Goal: Register for event/course

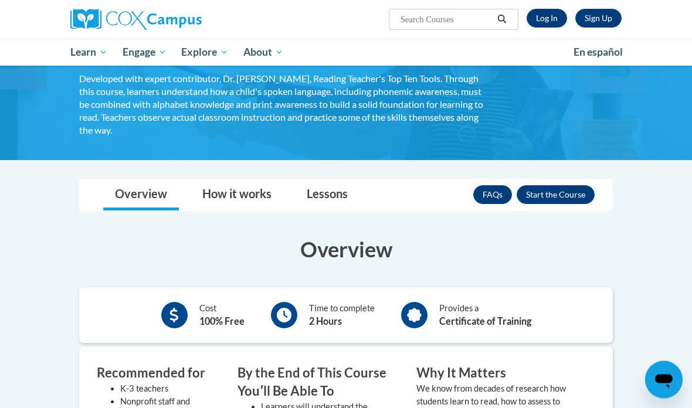
click at [559, 199] on button "Enroll" at bounding box center [556, 195] width 78 height 19
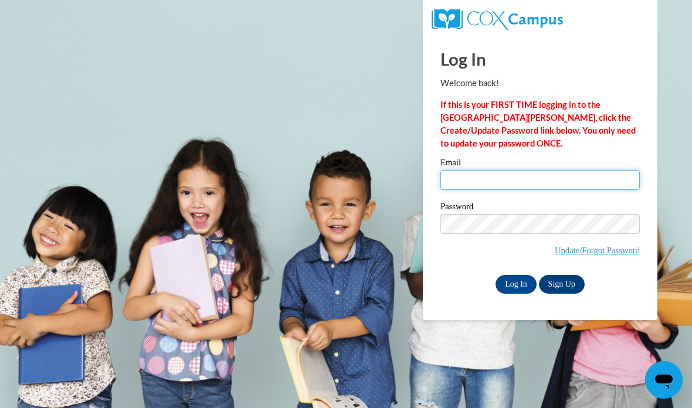
click at [538, 186] on input "Email" at bounding box center [540, 180] width 199 height 20
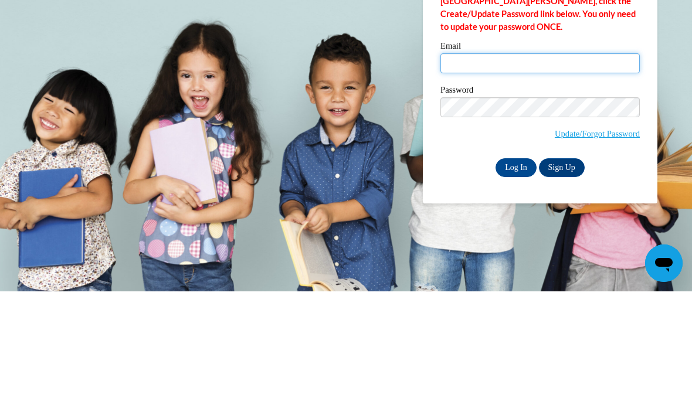
type input "khudso61@students.kennesaw.edu"
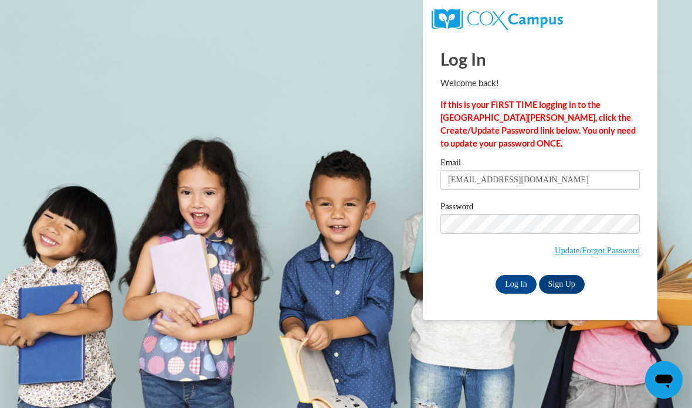
click at [518, 283] on input "Log In" at bounding box center [516, 284] width 41 height 19
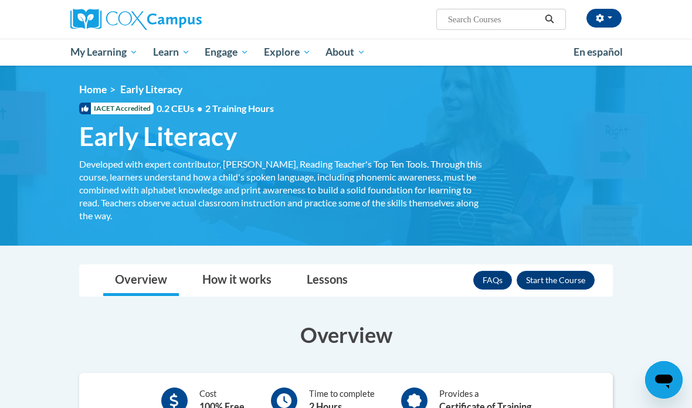
scroll to position [22, 0]
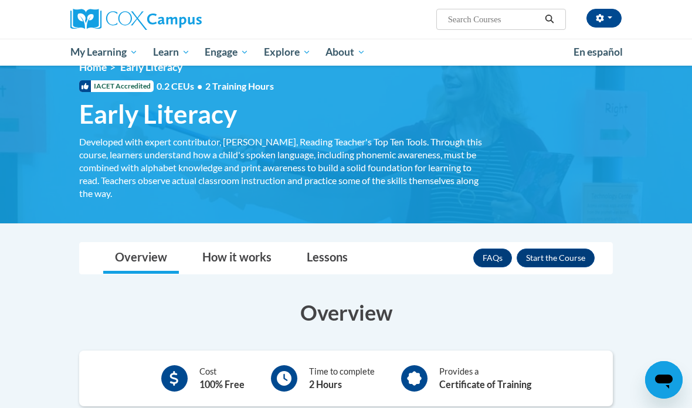
click at [569, 252] on button "Enroll" at bounding box center [556, 258] width 78 height 19
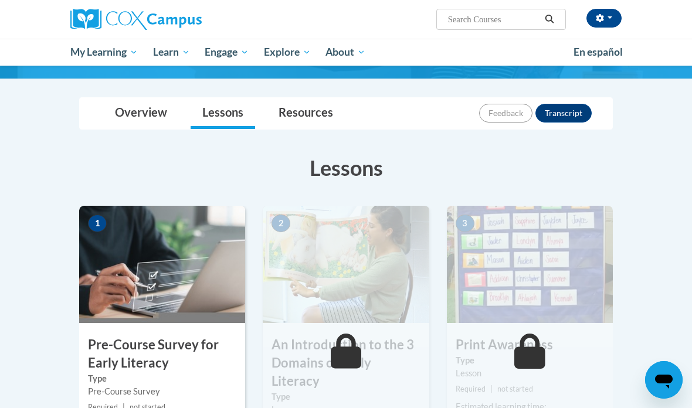
scroll to position [113, 0]
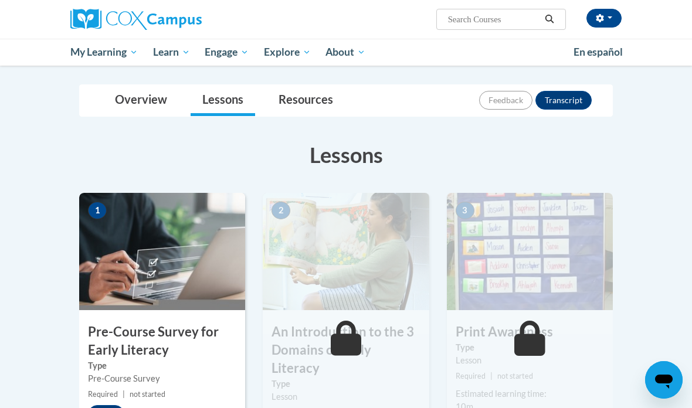
click at [107, 408] on button "Start" at bounding box center [106, 414] width 36 height 19
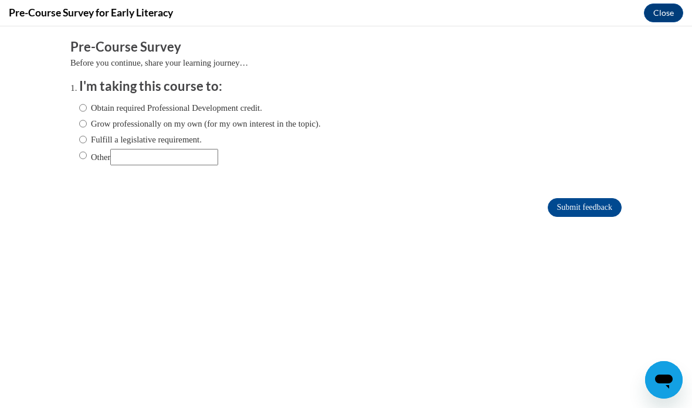
scroll to position [0, 0]
click at [221, 102] on label "Obtain required Professional Development credit." at bounding box center [170, 107] width 183 height 13
click at [87, 102] on input "Obtain required Professional Development credit." at bounding box center [83, 107] width 8 height 13
radio input "true"
click at [594, 215] on input "Submit feedback" at bounding box center [585, 207] width 74 height 19
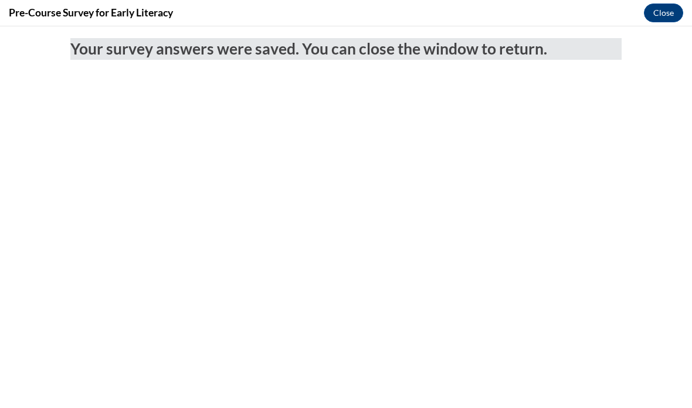
click at [657, 18] on button "Close" at bounding box center [663, 13] width 39 height 19
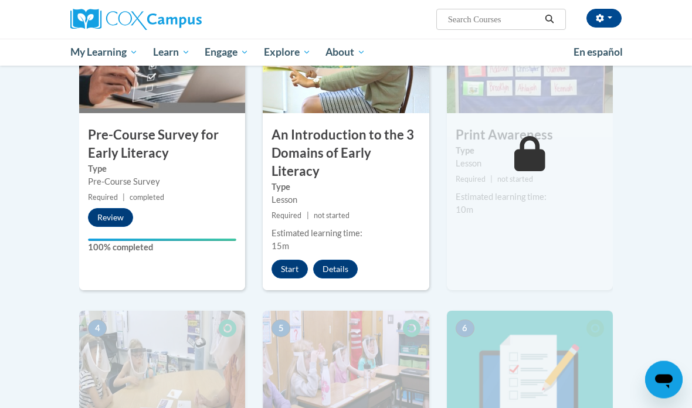
click at [289, 260] on button "Start" at bounding box center [290, 269] width 36 height 19
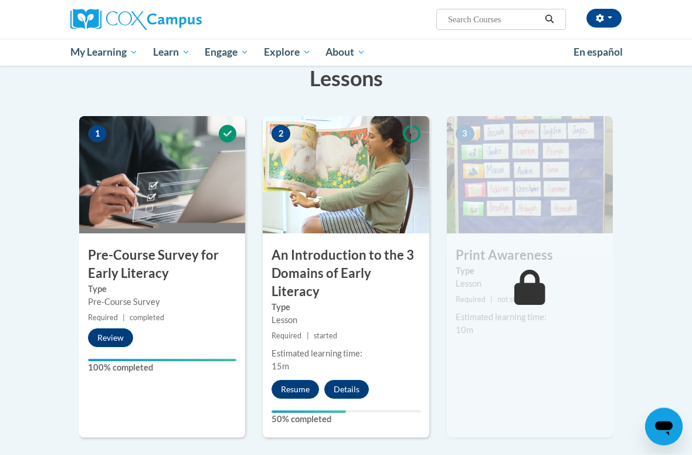
click at [295, 381] on button "Resume" at bounding box center [296, 390] width 48 height 19
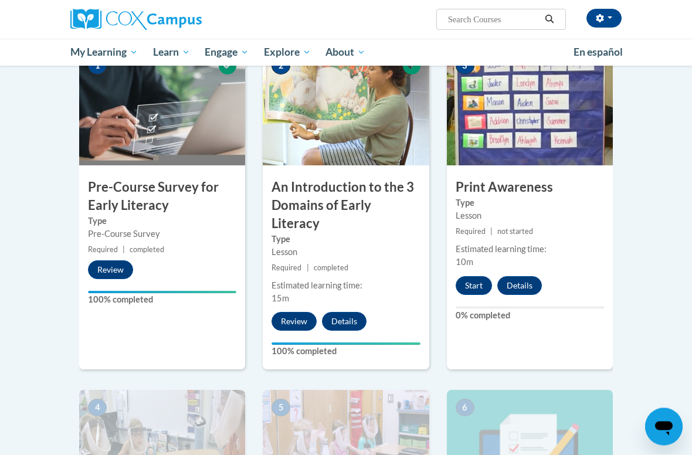
scroll to position [260, 0]
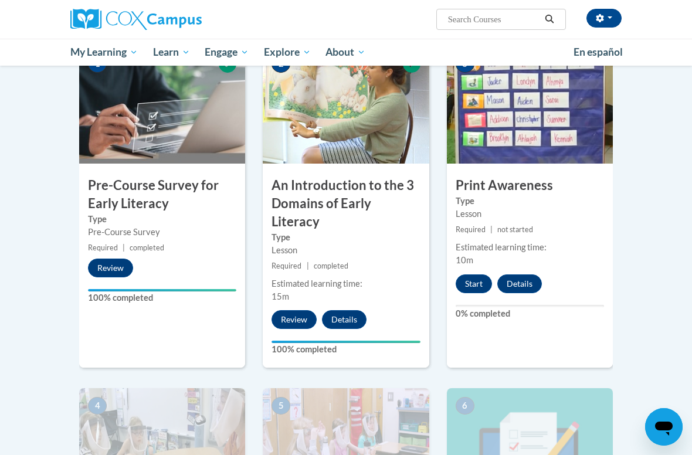
click at [483, 282] on button "Start" at bounding box center [474, 284] width 36 height 19
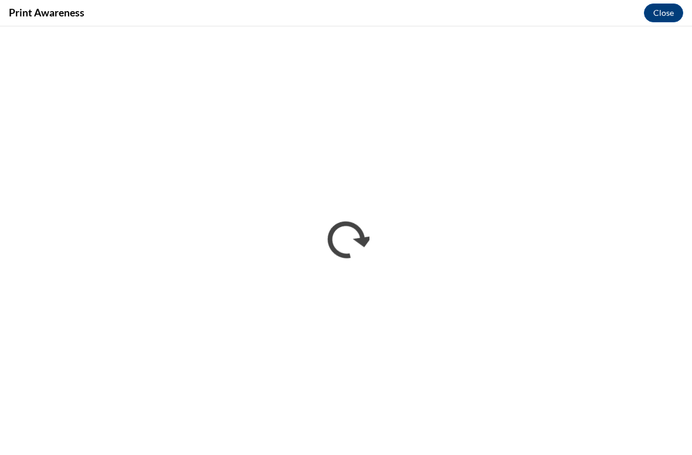
scroll to position [0, 0]
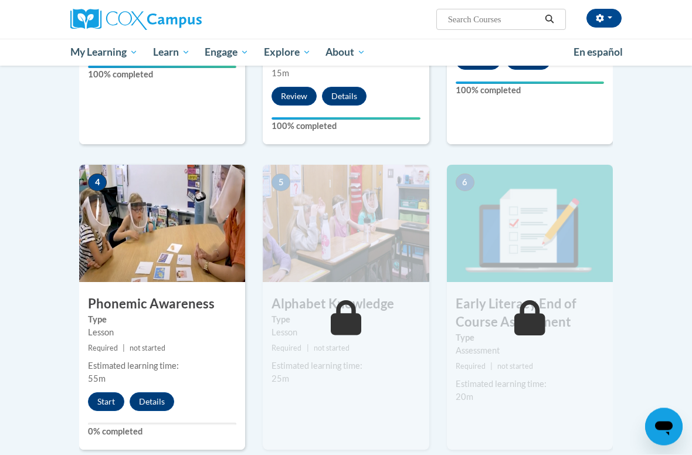
scroll to position [483, 0]
click at [103, 392] on button "Start" at bounding box center [106, 401] width 36 height 19
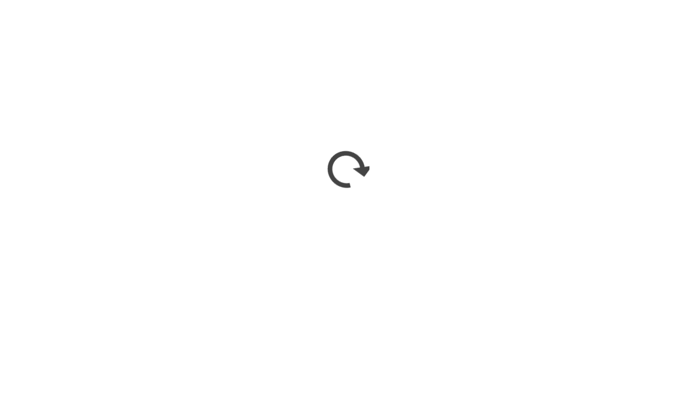
scroll to position [516, 0]
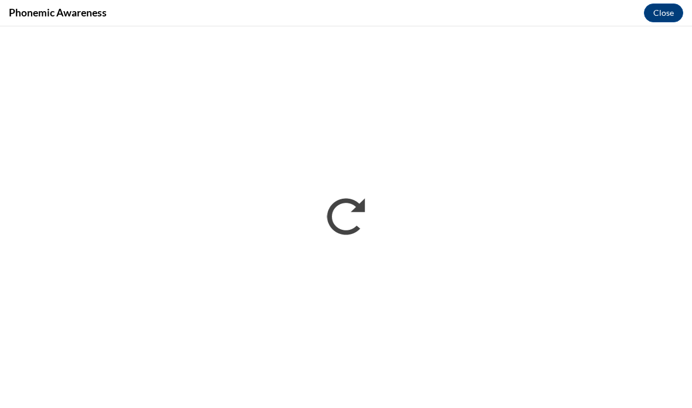
click at [671, 10] on button "Close" at bounding box center [663, 13] width 39 height 19
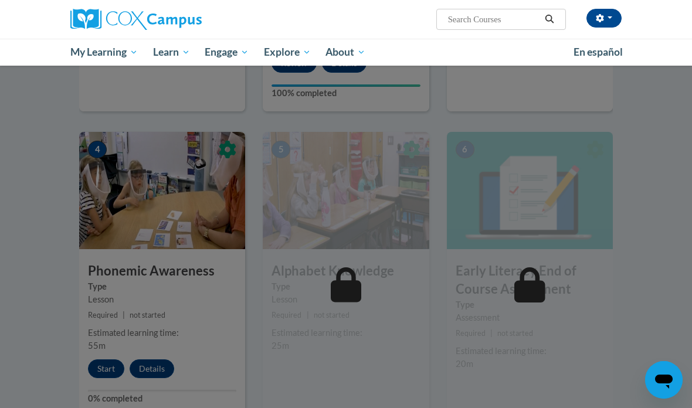
click at [471, 198] on div at bounding box center [346, 204] width 692 height 408
click at [466, 338] on div at bounding box center [346, 204] width 692 height 408
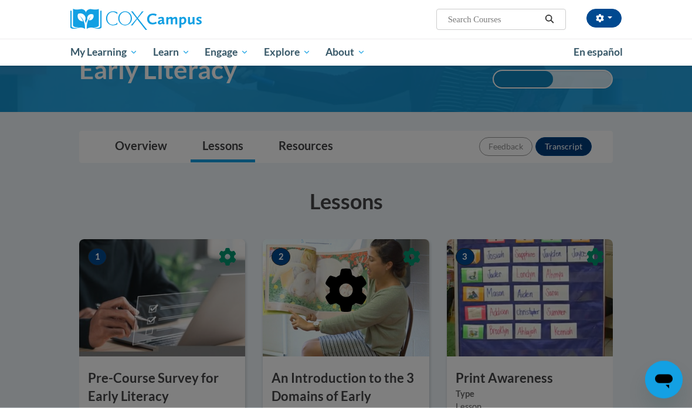
click at [461, 204] on div at bounding box center [346, 204] width 692 height 408
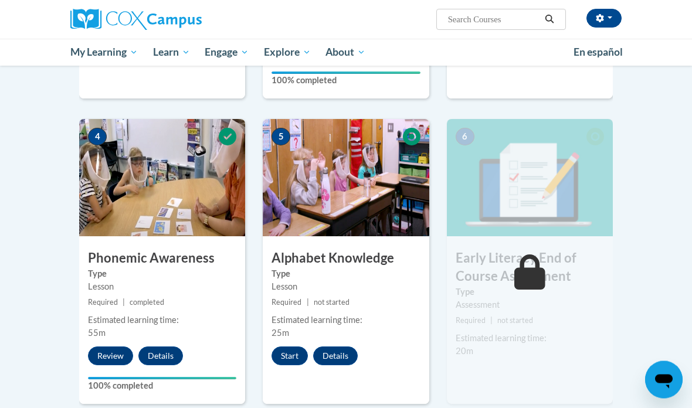
scroll to position [555, 0]
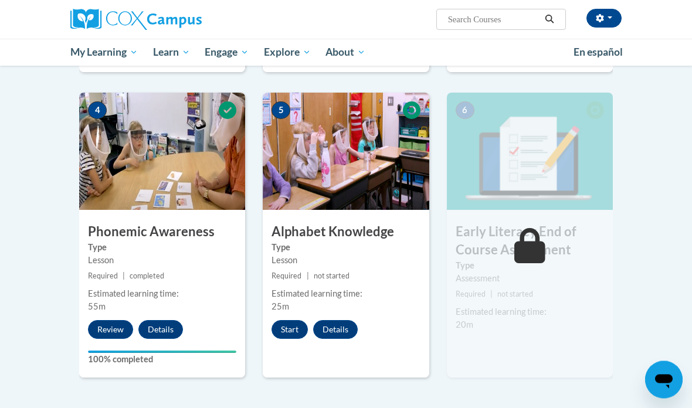
click at [288, 321] on button "Start" at bounding box center [290, 330] width 36 height 19
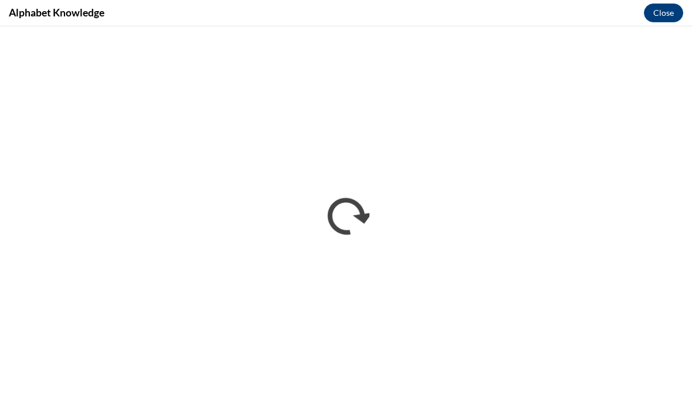
scroll to position [0, 0]
